Goal: Information Seeking & Learning: Learn about a topic

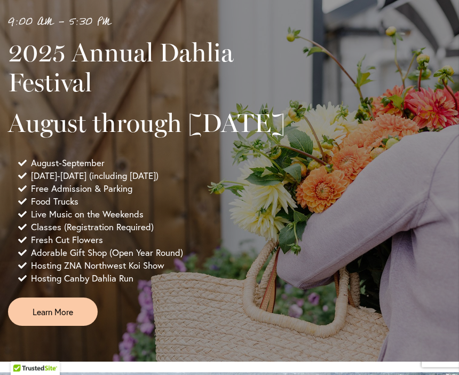
scroll to position [537, 0]
click at [85, 326] on link "Learn More" at bounding box center [53, 312] width 90 height 28
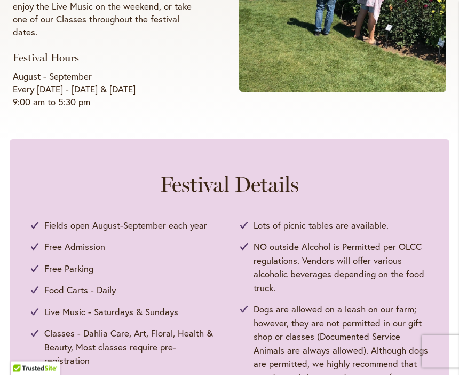
scroll to position [364, 0]
click at [394, 192] on div "Festival Details Fields open August-September each year Free Admission Free Par…" at bounding box center [229, 308] width 397 height 275
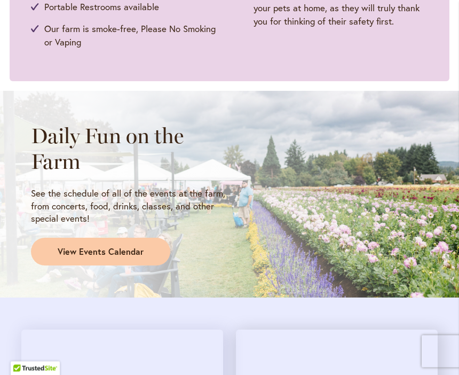
scroll to position [761, 0]
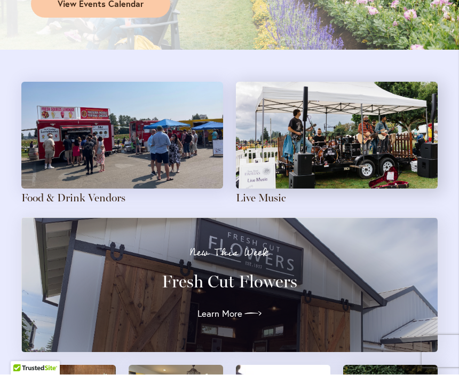
click at [386, 322] on div "New This Week Fresh Cut Flowers Learn More" at bounding box center [229, 285] width 417 height 135
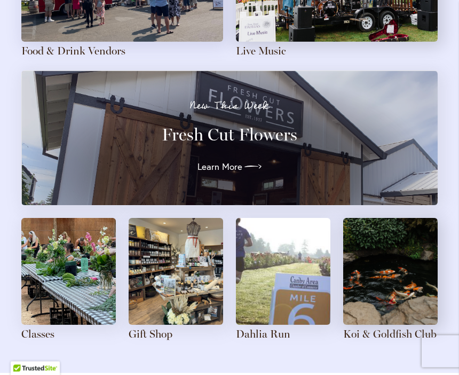
scroll to position [1156, 0]
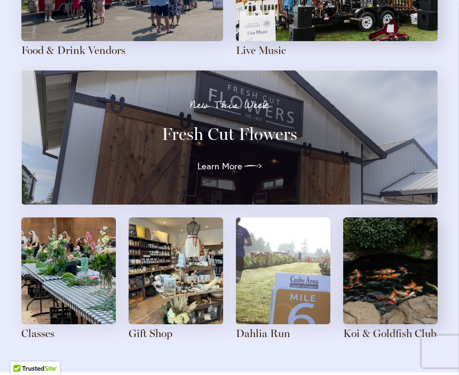
click at [375, 343] on div "Food & Drink Vendors Live Music New This Week Fresh Cut Flowers Learn More Clas…" at bounding box center [229, 137] width 459 height 470
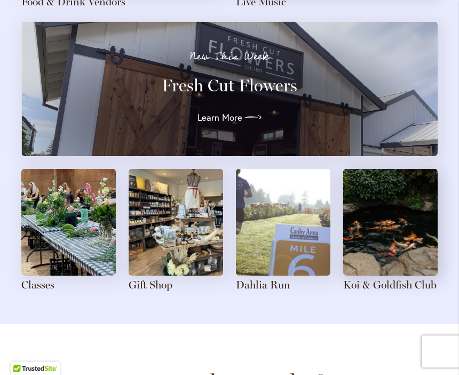
scroll to position [1206, 0]
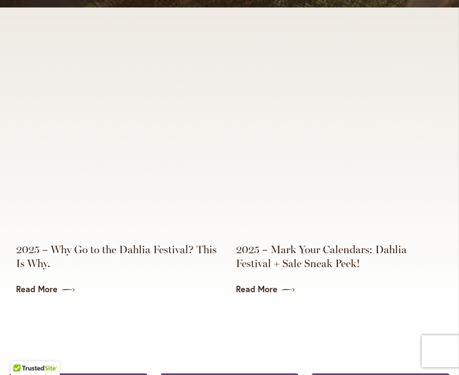
scroll to position [2322, 0]
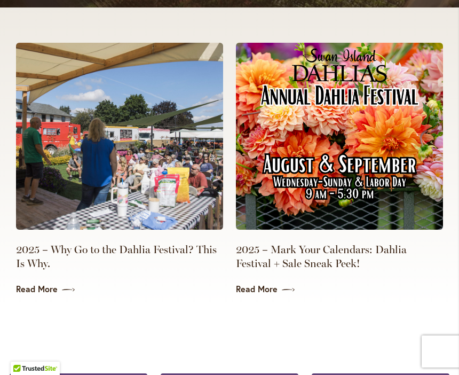
click at [264, 283] on link "Read More" at bounding box center [339, 289] width 207 height 12
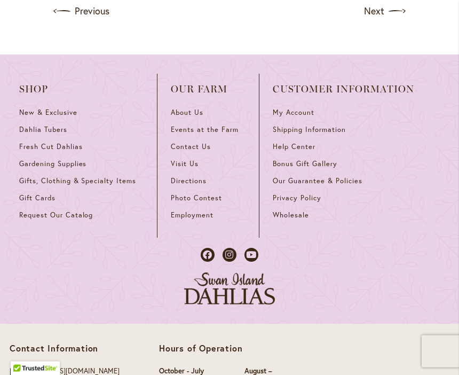
scroll to position [1084, 0]
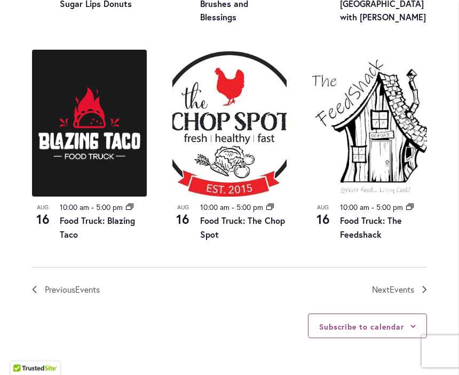
scroll to position [1241, 0]
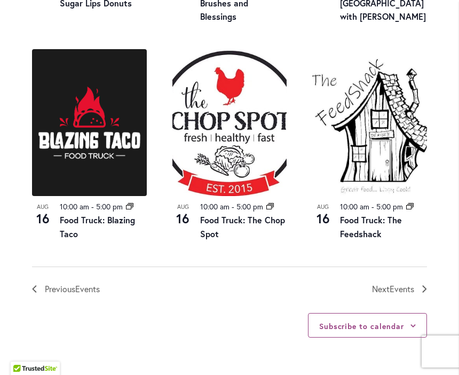
click at [407, 294] on span "Events" at bounding box center [402, 288] width 25 height 11
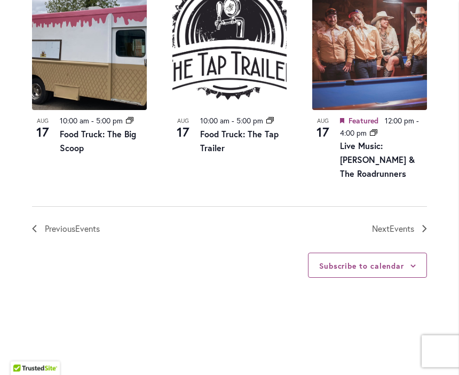
scroll to position [1353, 0]
click at [415, 236] on link "Next Events" at bounding box center [399, 229] width 55 height 14
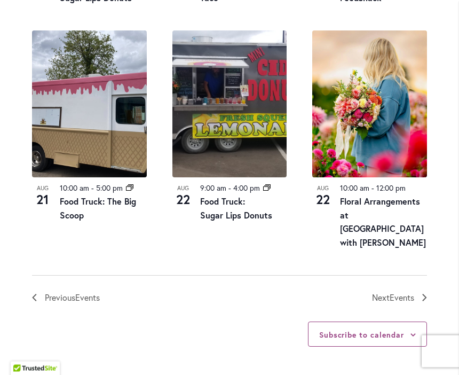
scroll to position [1286, 0]
click at [399, 303] on span "Events" at bounding box center [402, 297] width 25 height 11
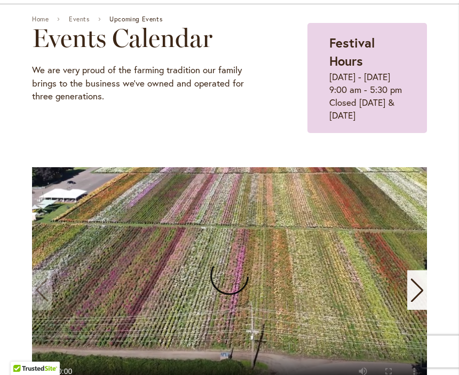
scroll to position [99, 0]
